Goal: Task Accomplishment & Management: Manage account settings

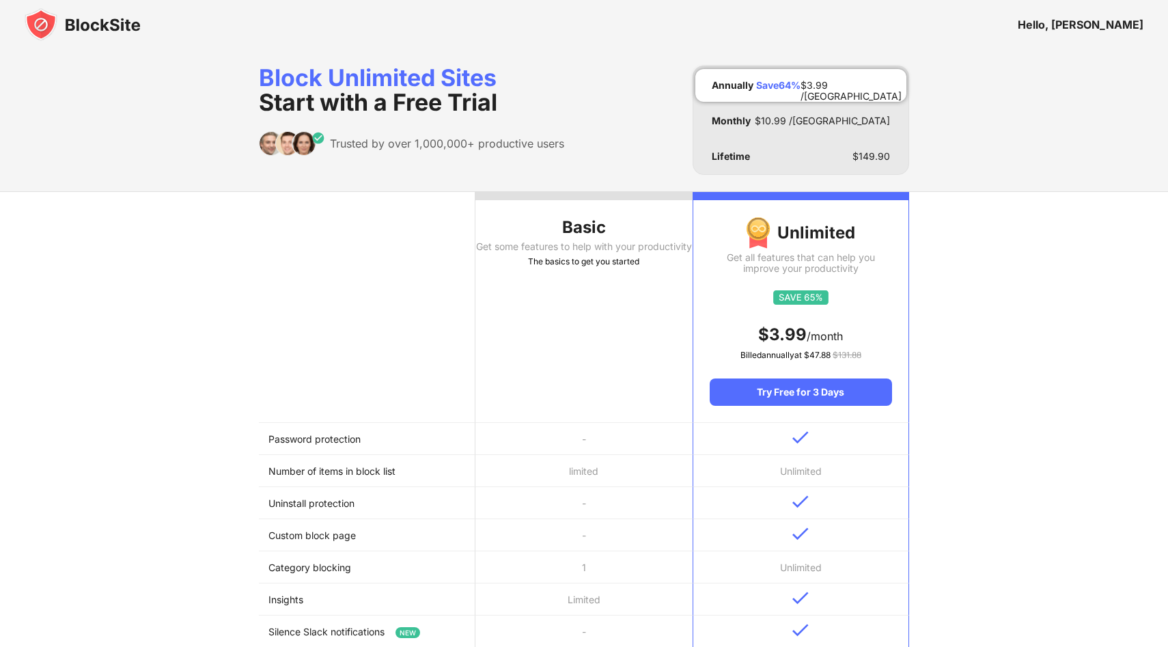
click at [42, 19] on img at bounding box center [83, 24] width 116 height 33
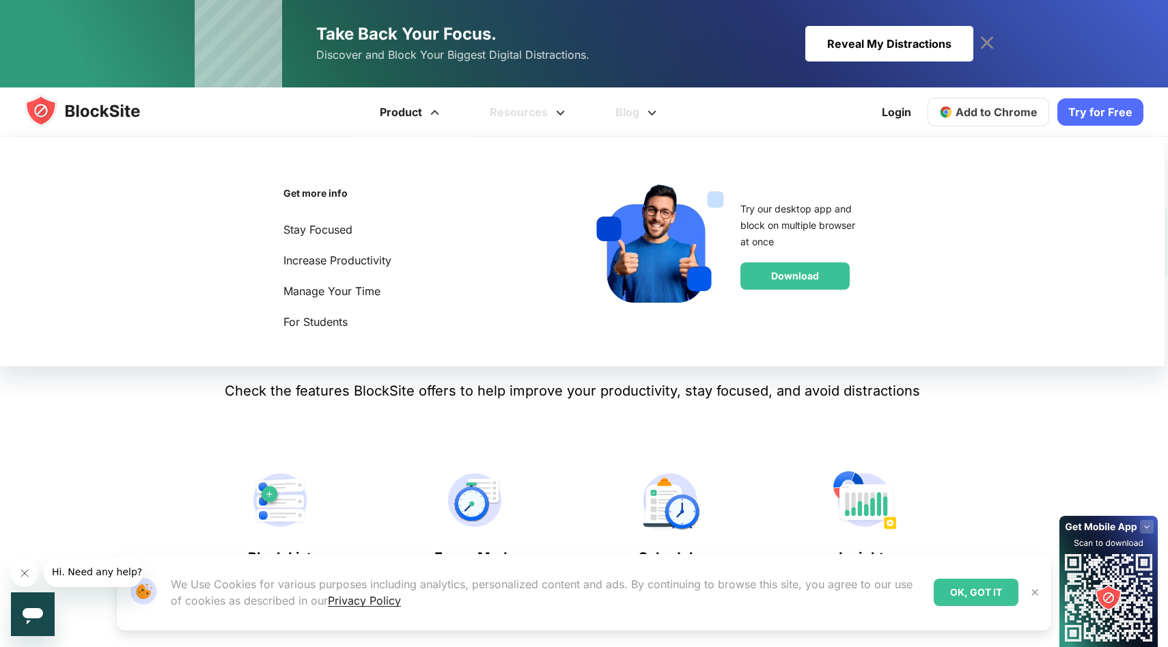
scroll to position [371, 0]
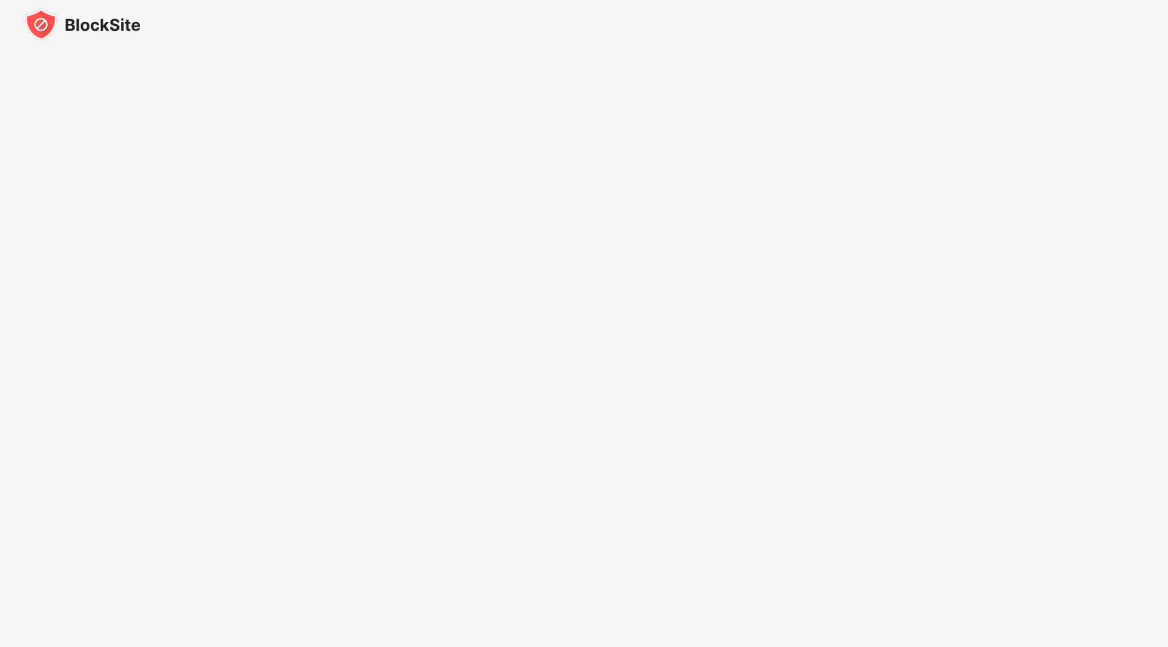
click at [46, 27] on img at bounding box center [83, 24] width 116 height 33
